Goal: Transaction & Acquisition: Purchase product/service

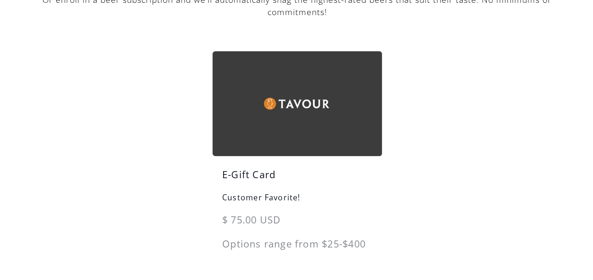
scroll to position [141, 0]
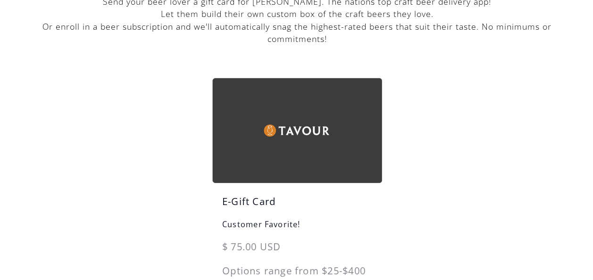
click at [278, 111] on img at bounding box center [296, 130] width 169 height 105
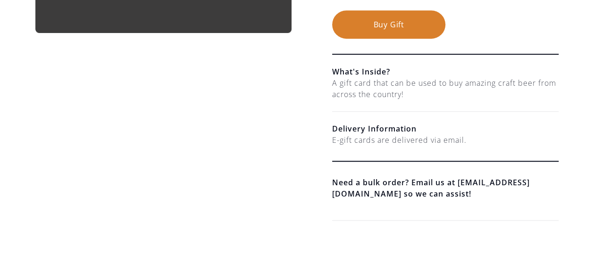
scroll to position [47, 0]
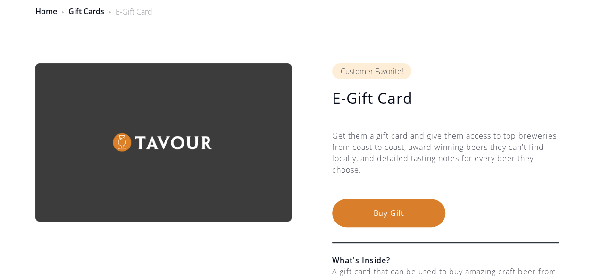
click at [404, 210] on button "Buy Gift" at bounding box center [388, 213] width 113 height 28
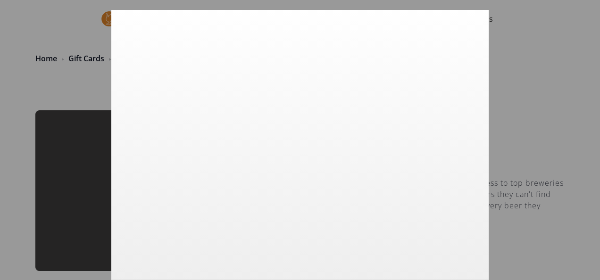
scroll to position [57, 0]
click at [501, 120] on div at bounding box center [300, 140] width 600 height 280
